Goal: Download file/media

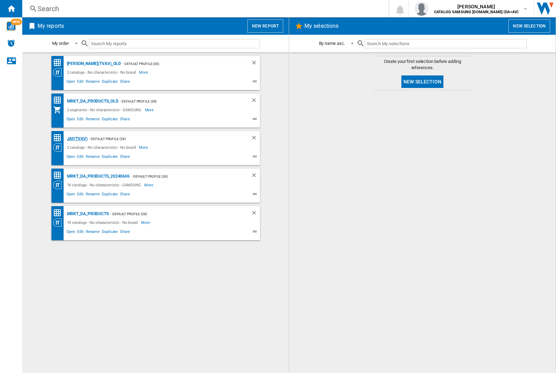
click at [77, 139] on div "JAY(TVAV)" at bounding box center [76, 139] width 22 height 9
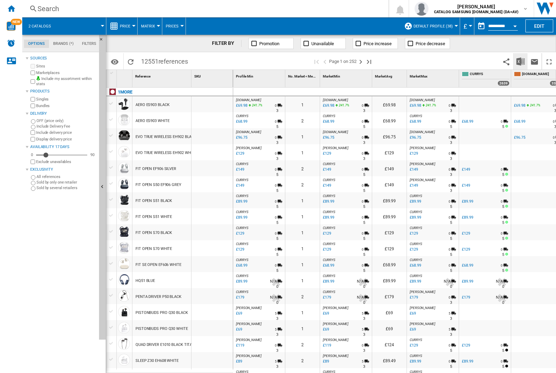
click at [521, 61] on img "Download in Excel" at bounding box center [521, 61] width 8 height 8
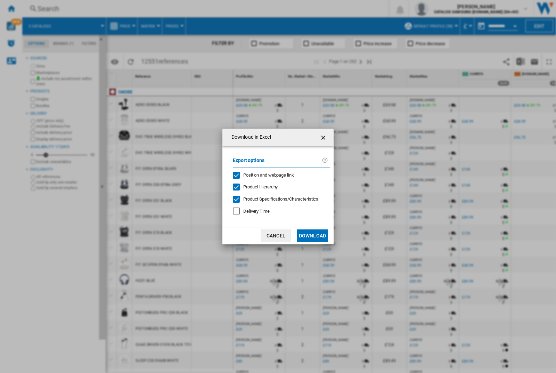
click at [279, 175] on span "Position and webpage link" at bounding box center [268, 174] width 51 height 5
click at [313, 236] on button "Download" at bounding box center [312, 236] width 31 height 13
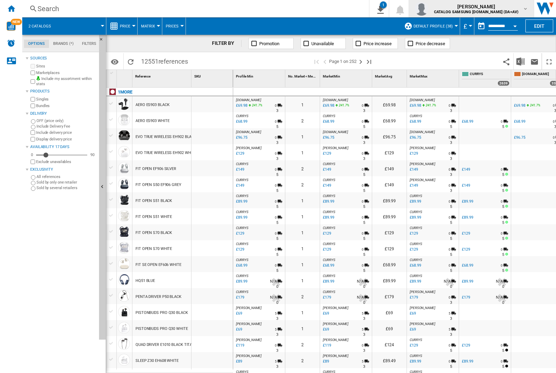
click at [429, 9] on img "button" at bounding box center [422, 9] width 14 height 14
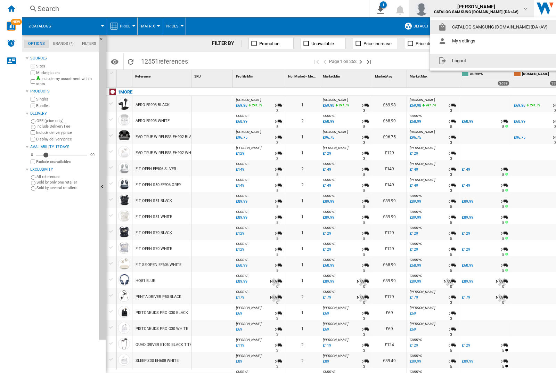
click at [484, 61] on button "Logout" at bounding box center [494, 61] width 129 height 14
